Goal: Find specific page/section: Find specific page/section

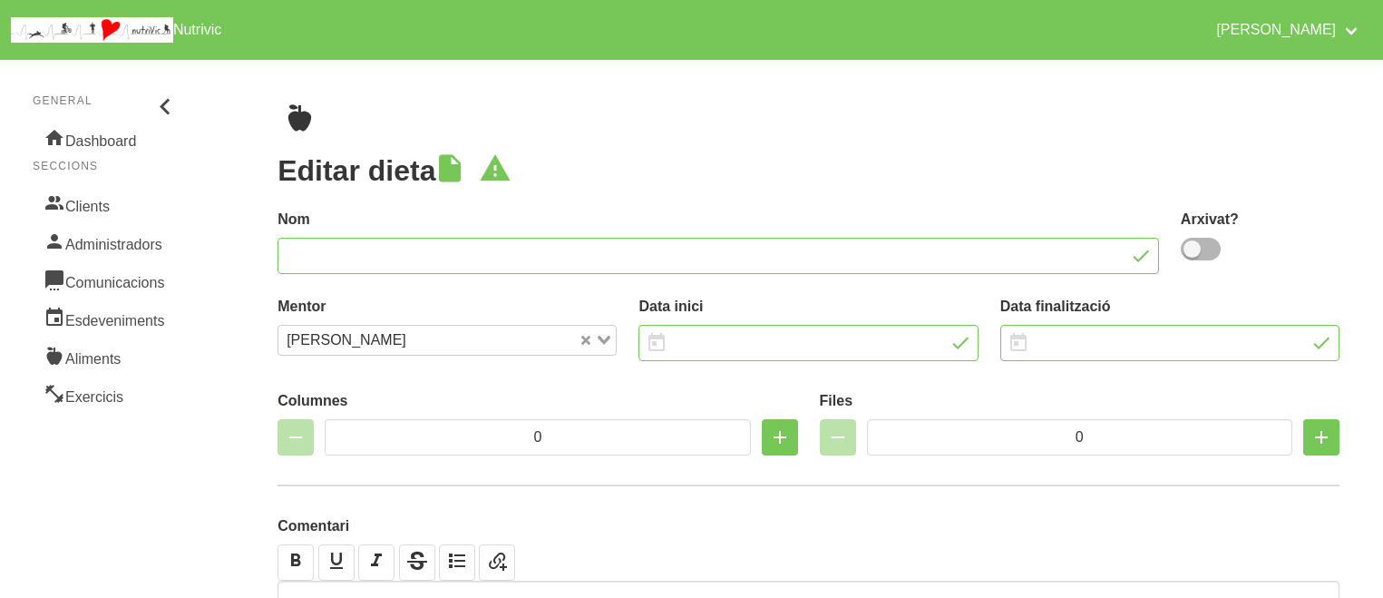
click at [599, 134] on div "Editar dieta Nom [GEOGRAPHIC_DATA]? Mentor [PERSON_NAME] Loading... Data inici …" at bounding box center [808, 392] width 1149 height 664
click at [80, 199] on link "Clients" at bounding box center [106, 204] width 147 height 38
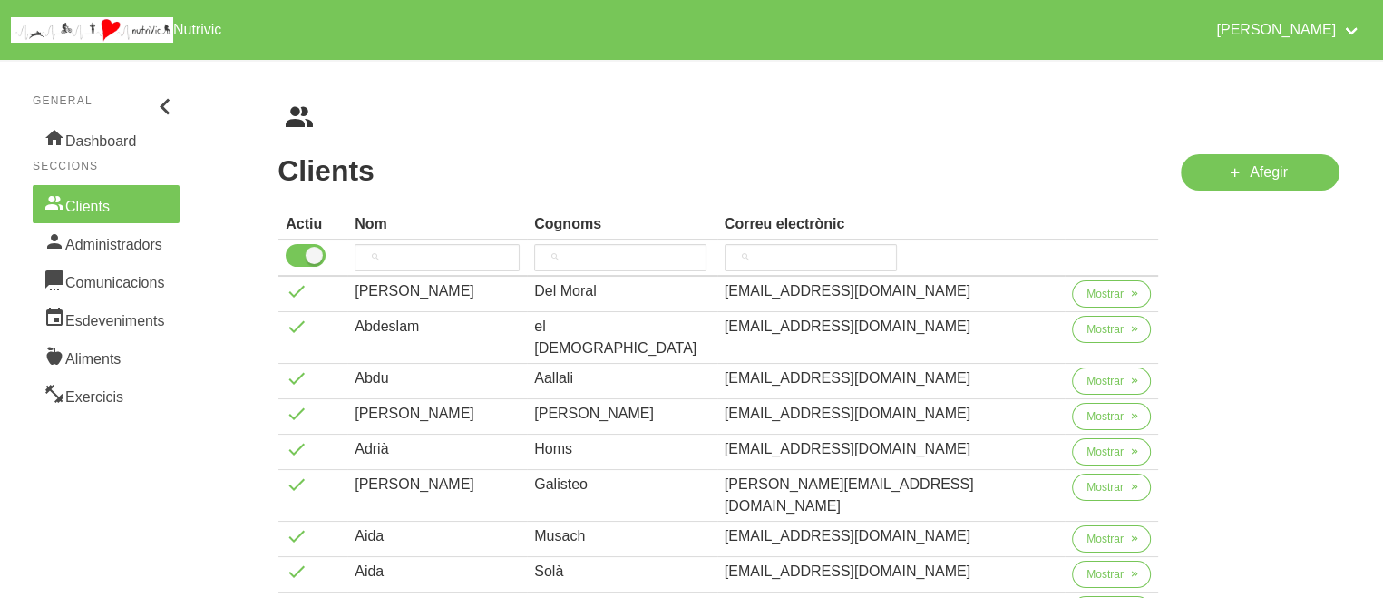
click at [414, 103] on ul "breadcrumbs" at bounding box center [809, 117] width 1062 height 29
click at [444, 251] on input "search" at bounding box center [437, 257] width 165 height 27
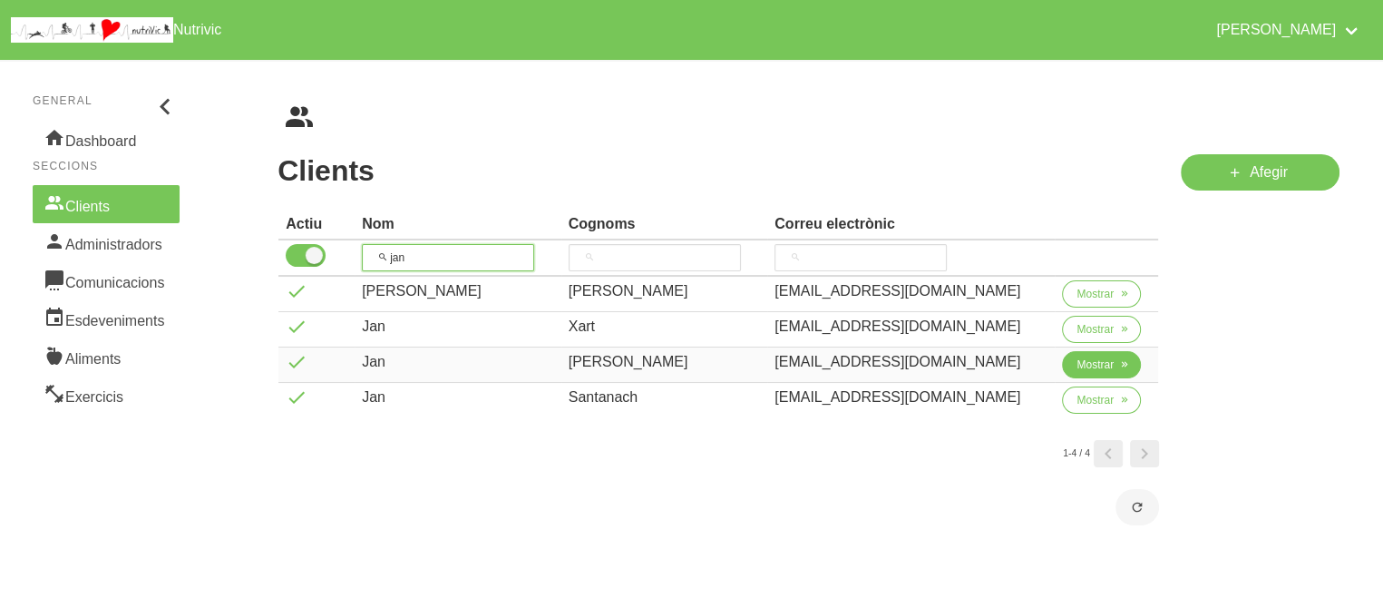
type input "jan"
click at [1077, 364] on span "Mostrar" at bounding box center [1095, 364] width 37 height 16
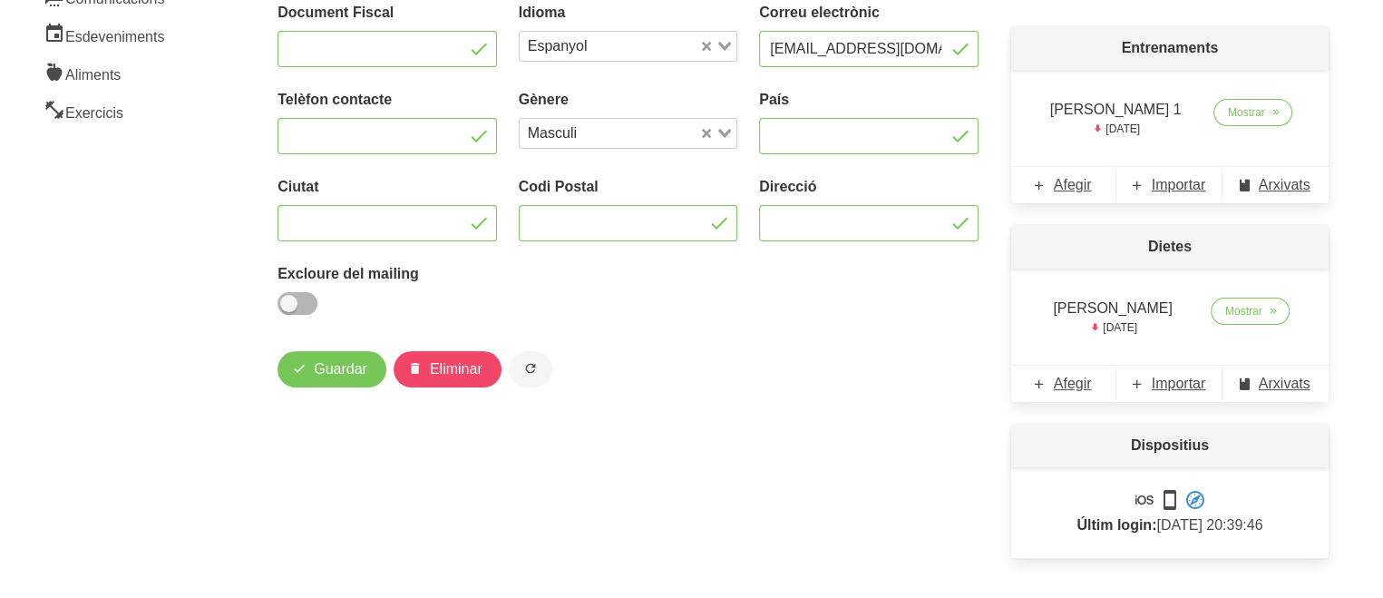
scroll to position [308, 0]
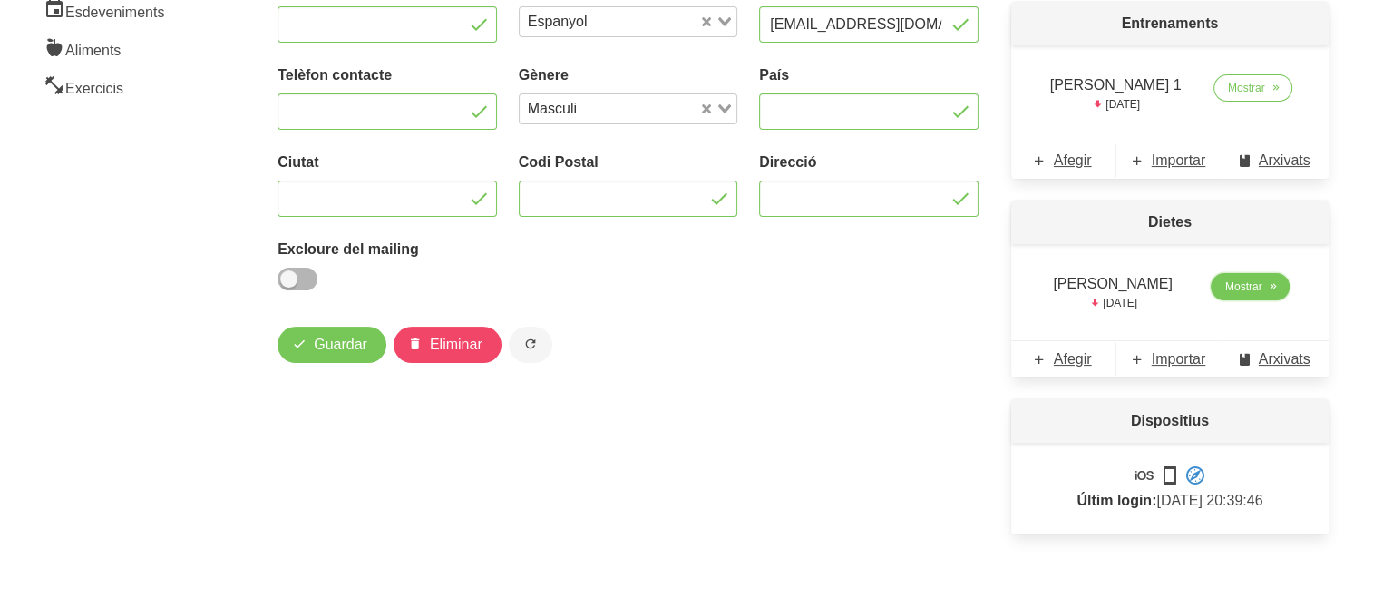
click at [1236, 281] on span "Mostrar" at bounding box center [1244, 286] width 37 height 16
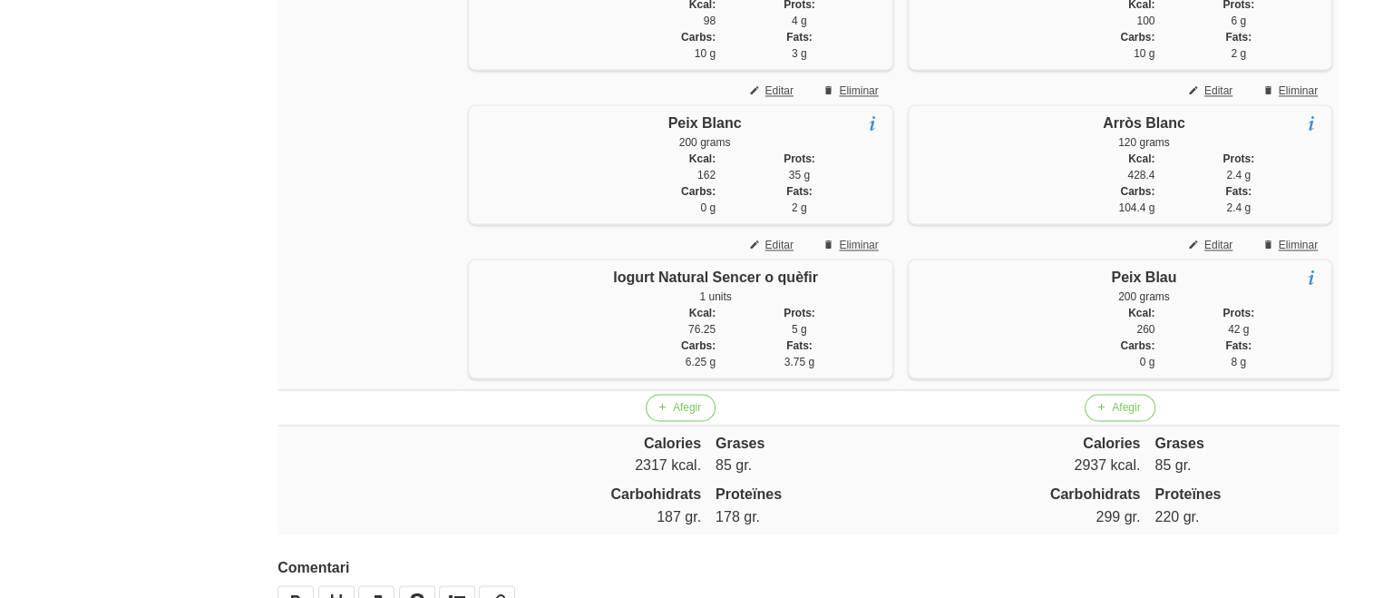
scroll to position [2921, 0]
